Goal: Task Accomplishment & Management: Complete application form

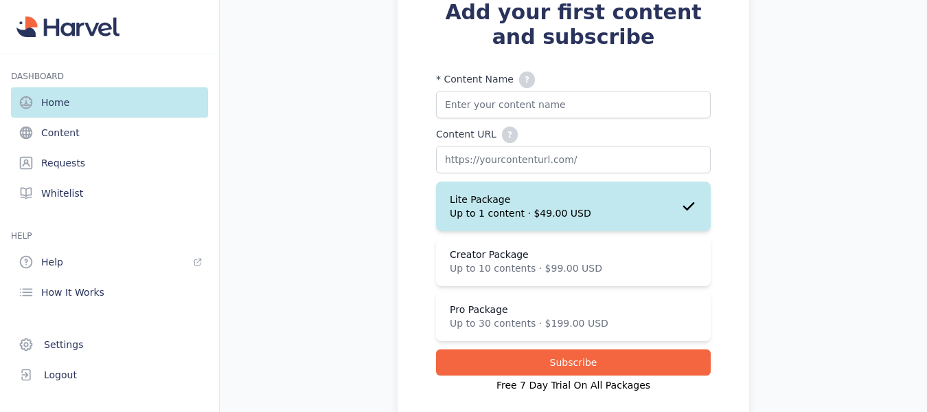
scroll to position [189, 0]
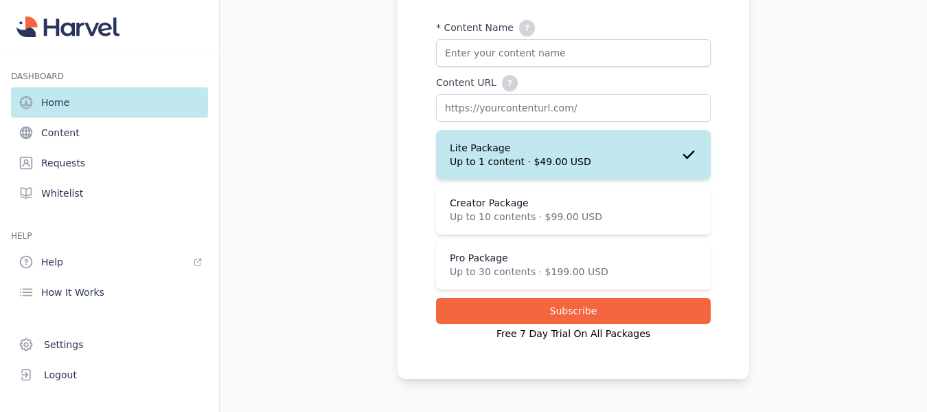
click at [78, 34] on img at bounding box center [67, 26] width 103 height 21
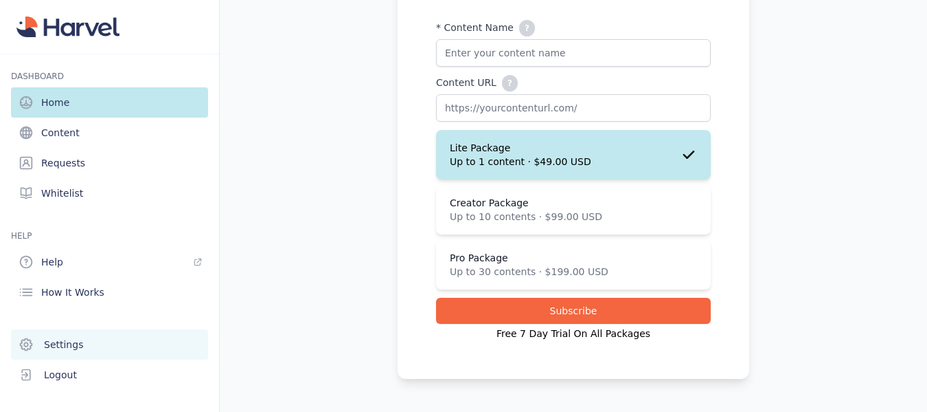
click at [77, 345] on span "Settings" at bounding box center [63, 344] width 39 height 14
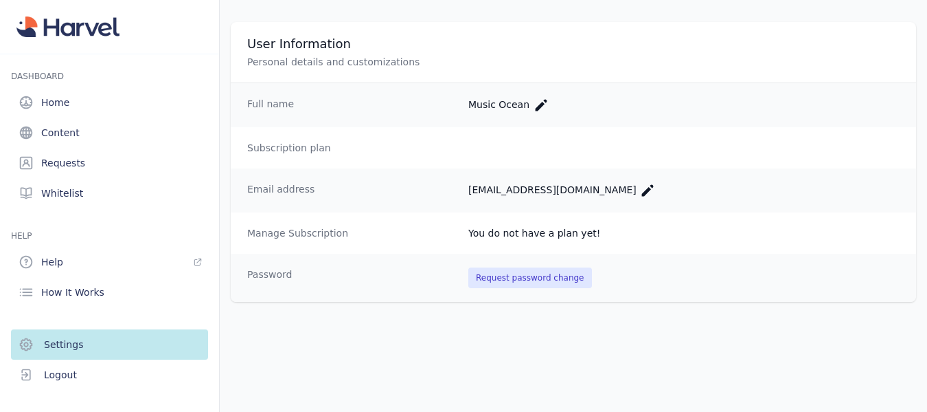
click at [297, 152] on dt "Subscription plan" at bounding box center [352, 148] width 210 height 14
click at [67, 366] on button "Logout" at bounding box center [109, 374] width 197 height 30
click at [67, 372] on span "Logout" at bounding box center [60, 375] width 33 height 14
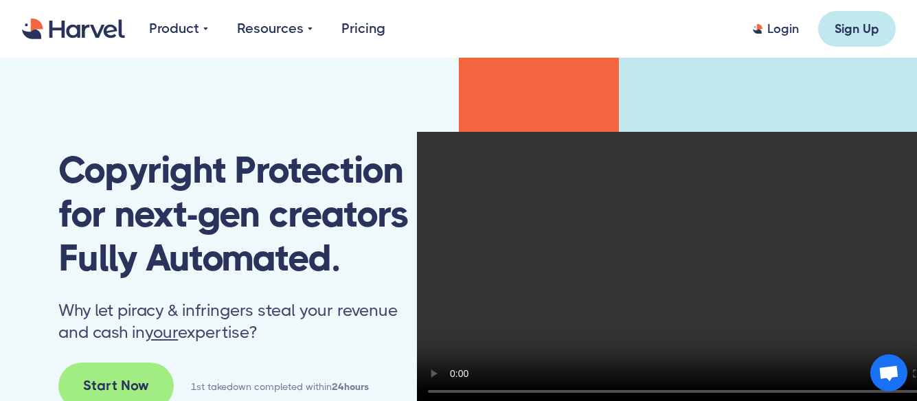
click at [780, 32] on div "Login" at bounding box center [783, 29] width 32 height 16
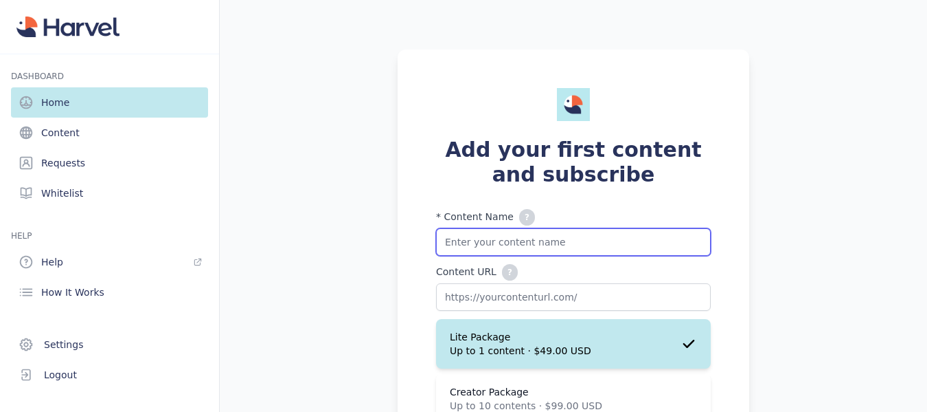
click at [557, 236] on input "* Content Name ? Please add your 'Content name + any additional values here. Fo…" at bounding box center [573, 241] width 275 height 27
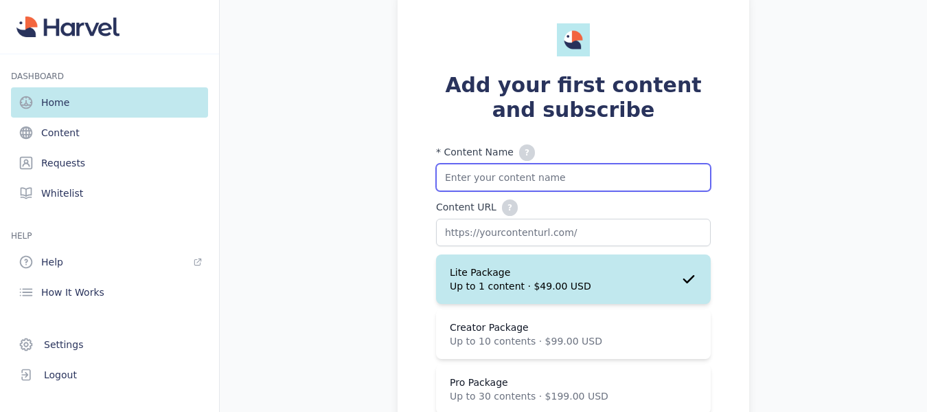
scroll to position [137, 0]
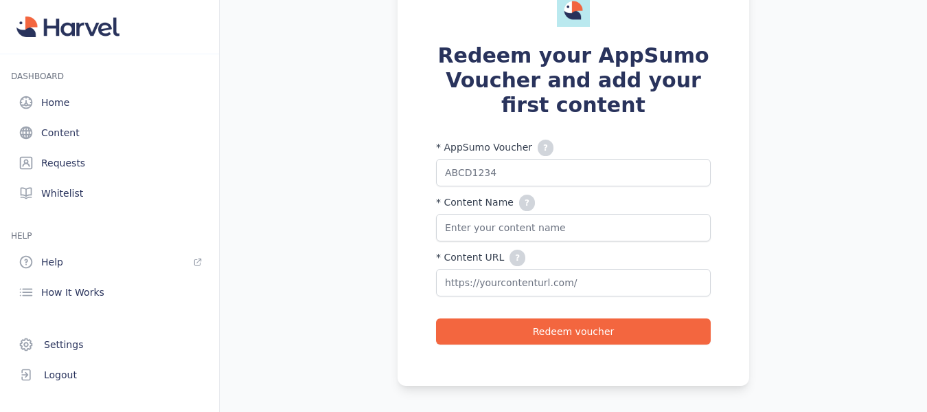
scroll to position [85, 0]
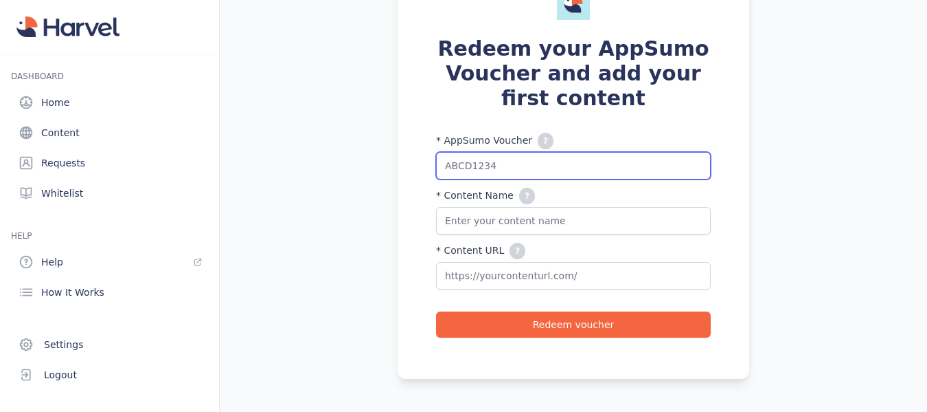
click at [539, 161] on input "text" at bounding box center [573, 165] width 275 height 27
paste input "p3d4YpzPidrN"
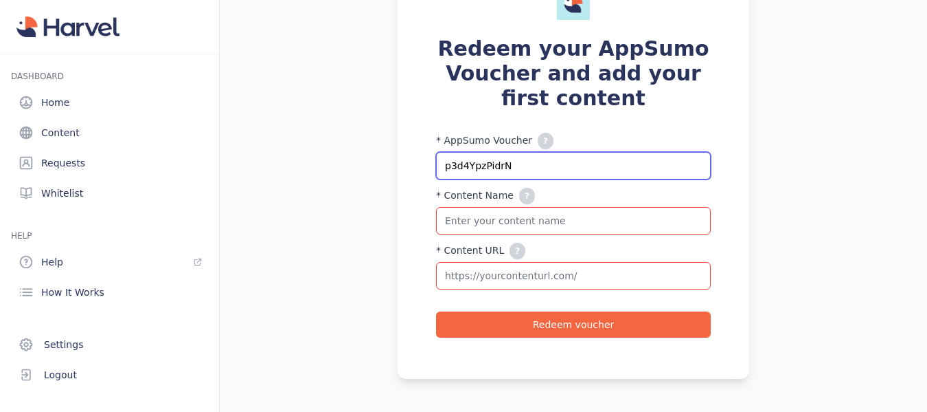
type input "p3d4YpzPidrN"
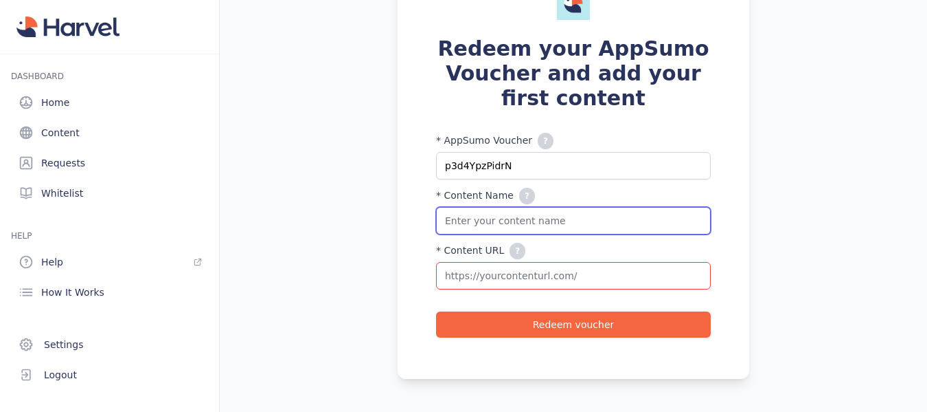
click at [576, 227] on input "* Content Name ? Please add your 'Content name + any additional values here. Fo…" at bounding box center [573, 220] width 275 height 27
type input "Music"
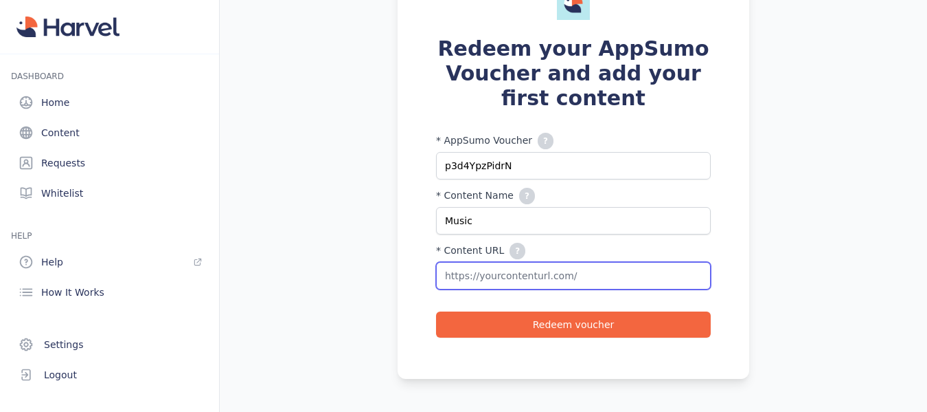
click at [581, 268] on input "* AppSumo Voucher ? Enter the AppSumo Voucher you wish to redeem" at bounding box center [573, 275] width 275 height 27
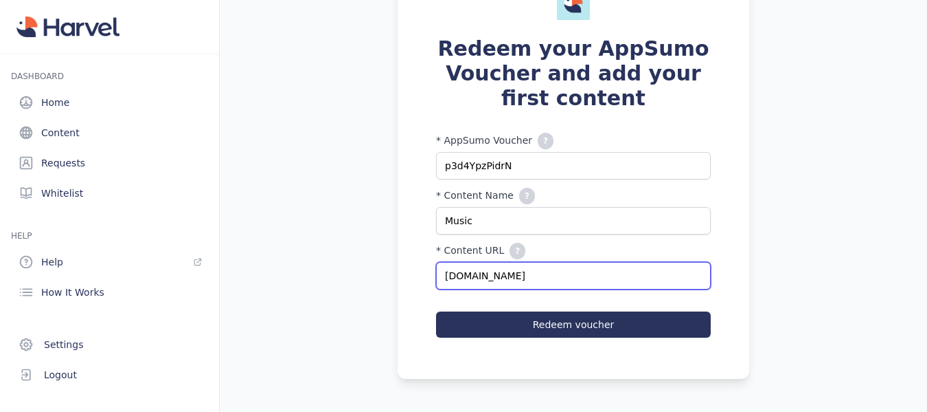
type input "monetizeyourcreations.com"
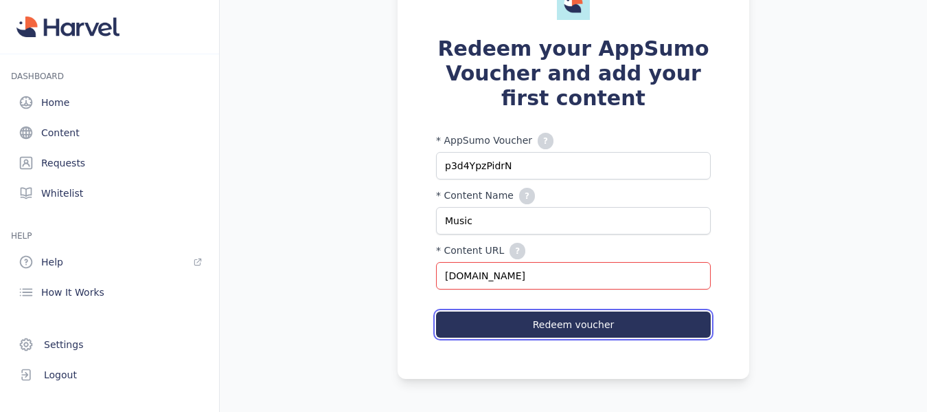
click at [539, 321] on button "Redeem voucher" at bounding box center [573, 324] width 275 height 26
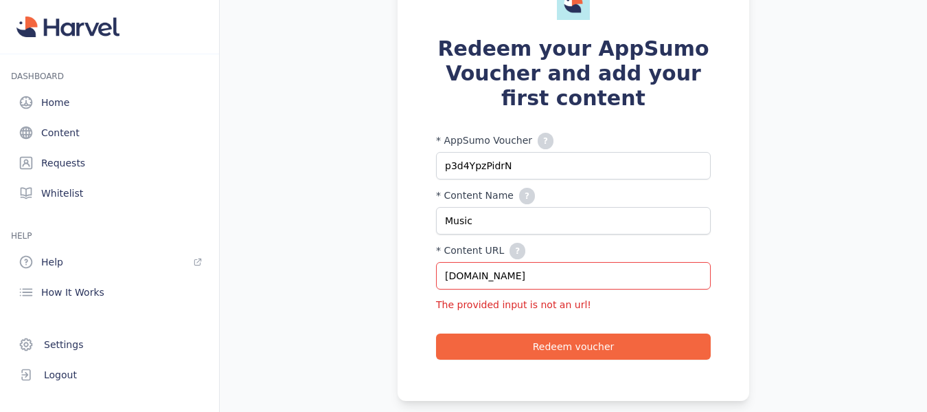
scroll to position [106, 0]
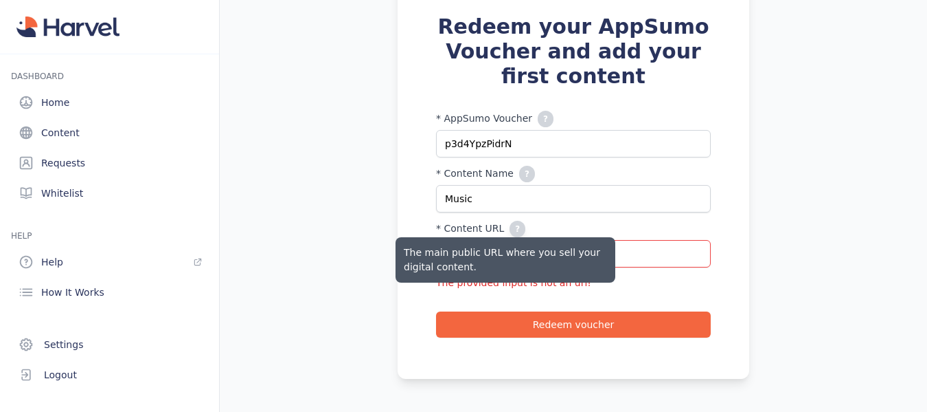
click at [510, 229] on button "?" at bounding box center [518, 229] width 16 height 16
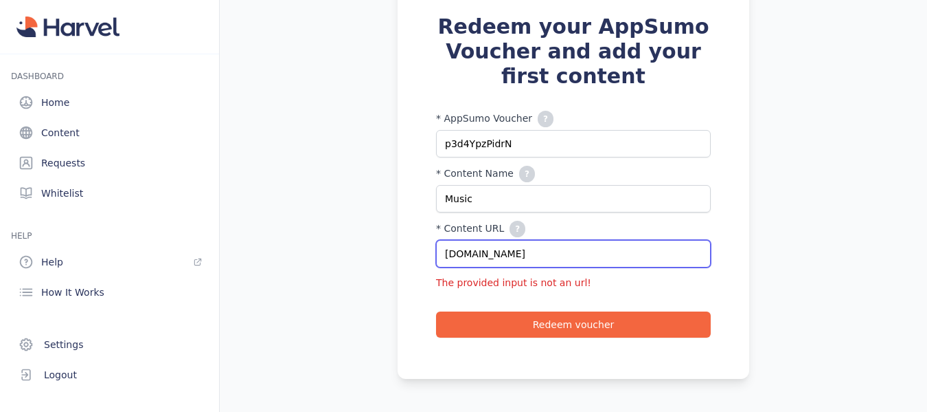
drag, startPoint x: 580, startPoint y: 252, endPoint x: 365, endPoint y: 251, distance: 215.0
click at [365, 251] on div "Redeem your AppSumo Voucher and add your first content * AppSumo Voucher ? Ente…" at bounding box center [574, 152] width 686 height 507
paste input "[URL][DOMAIN_NAME]"
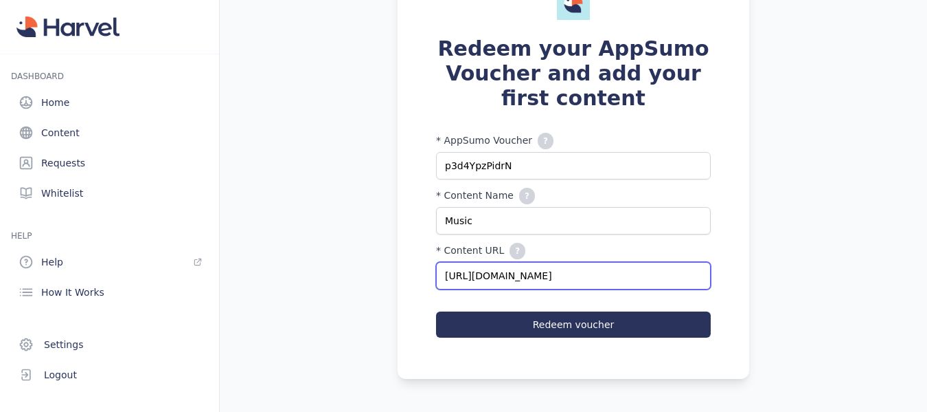
type input "[URL][DOMAIN_NAME]"
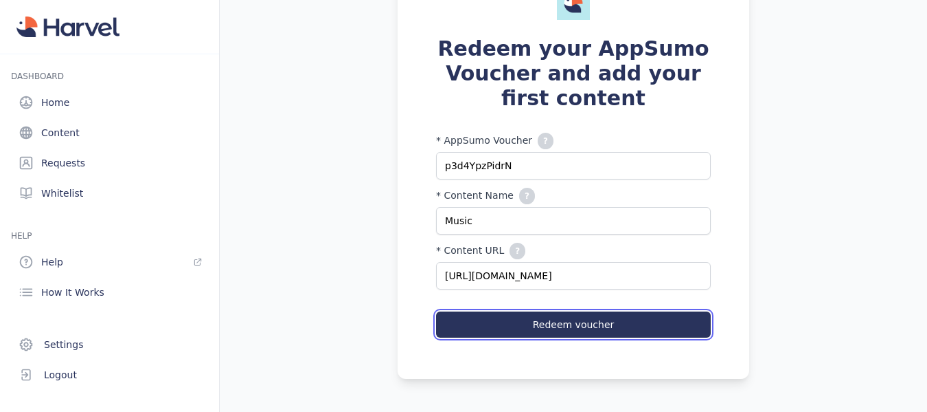
click at [581, 326] on button "Redeem voucher" at bounding box center [573, 324] width 275 height 26
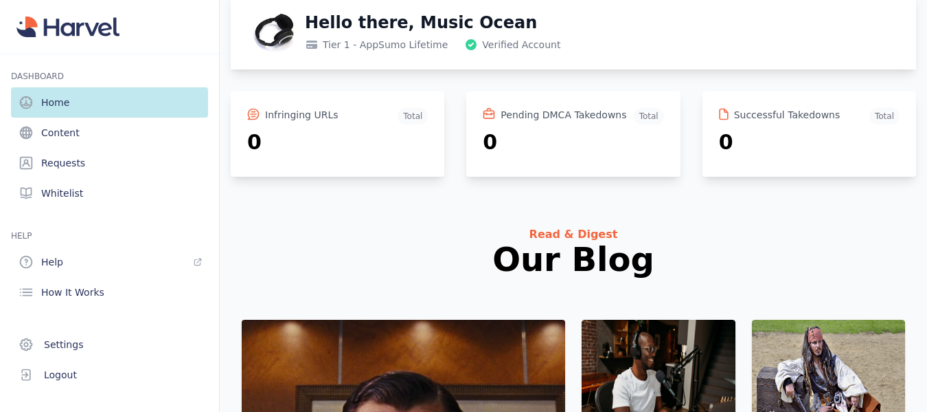
scroll to position [16, 0]
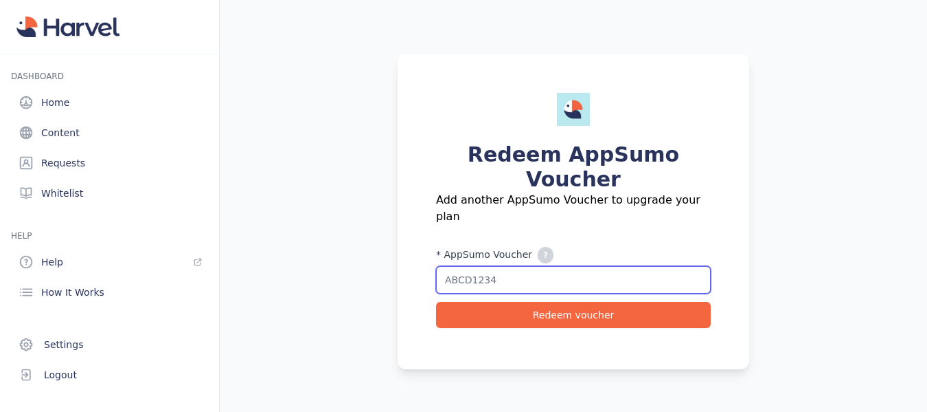
click at [581, 275] on input "text" at bounding box center [573, 279] width 275 height 27
paste input "p3aIP5AIeGwk"
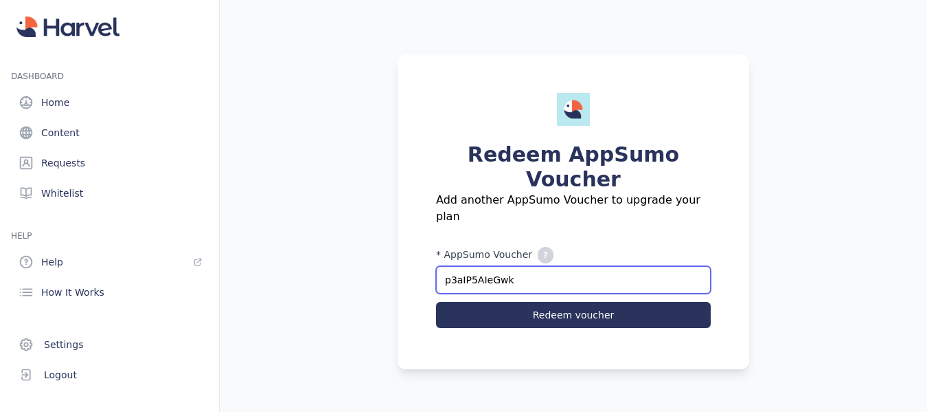
type input "p3aIP5AIeGwk"
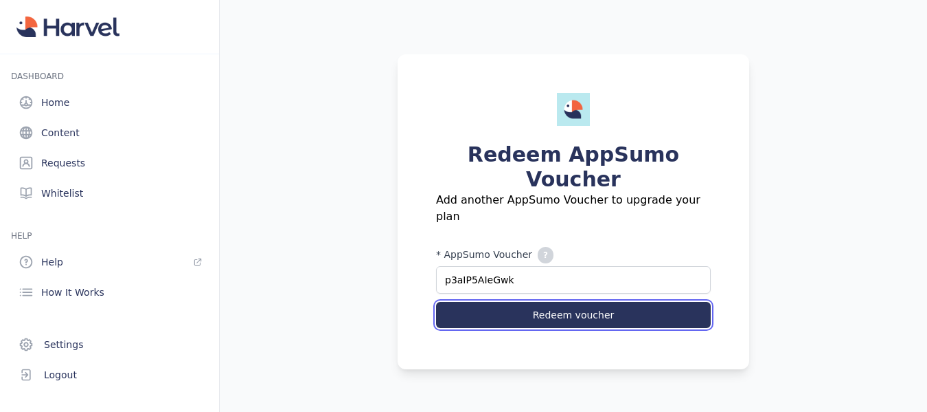
click at [559, 303] on button "Redeem voucher" at bounding box center [573, 315] width 275 height 26
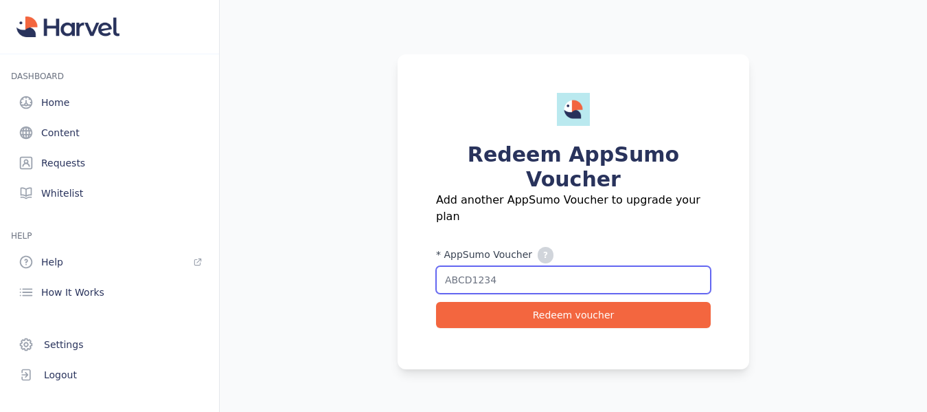
click at [543, 268] on input "text" at bounding box center [573, 279] width 275 height 27
paste input "p3nk4zJpAqa3"
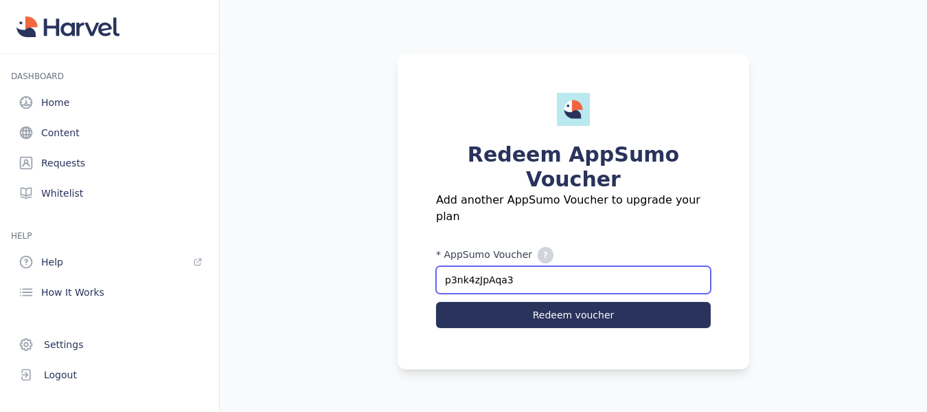
type input "p3nk4zJpAqa3"
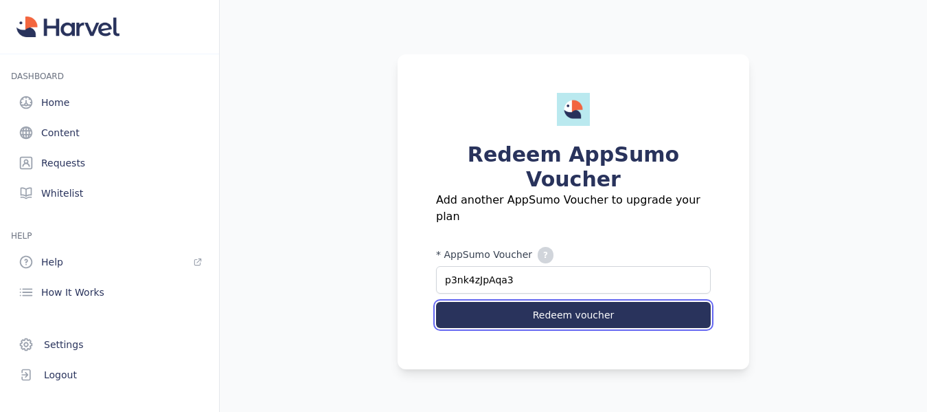
click at [590, 305] on button "Redeem voucher" at bounding box center [573, 315] width 275 height 26
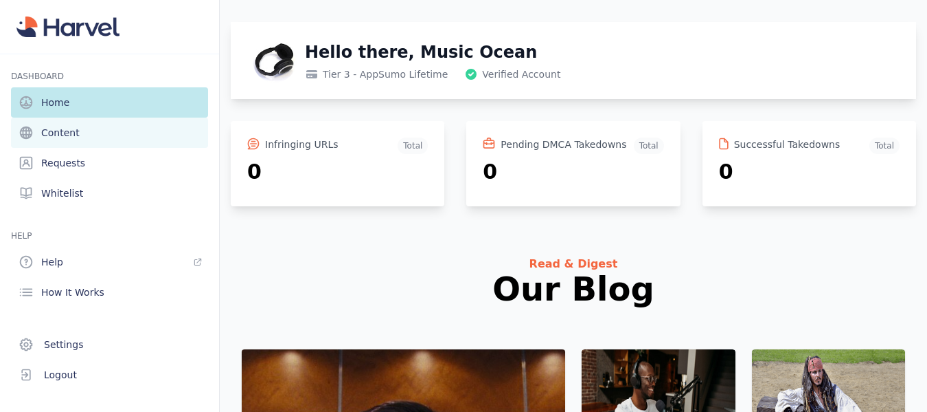
click at [63, 127] on span "Content" at bounding box center [60, 133] width 38 height 14
